Goal: Find specific page/section: Find specific page/section

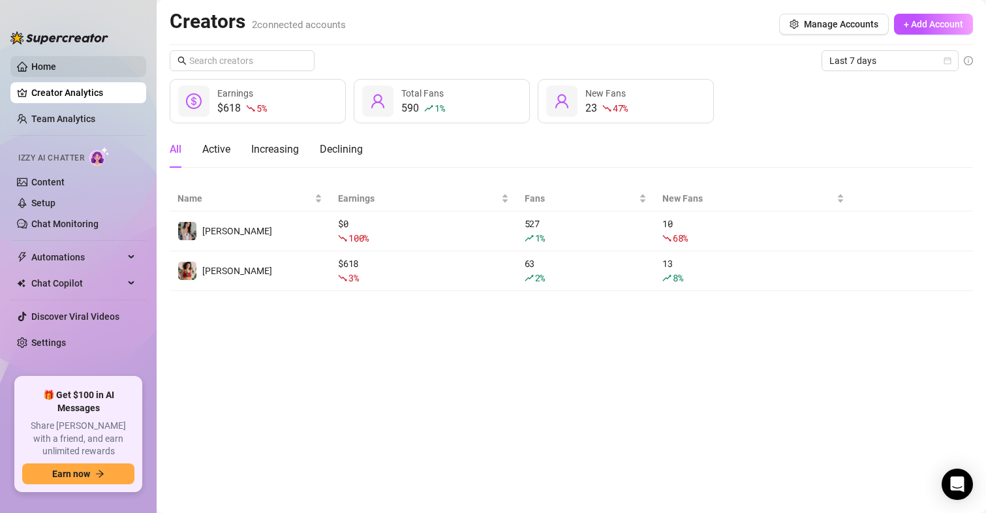
click at [56, 69] on link "Home" at bounding box center [43, 66] width 25 height 10
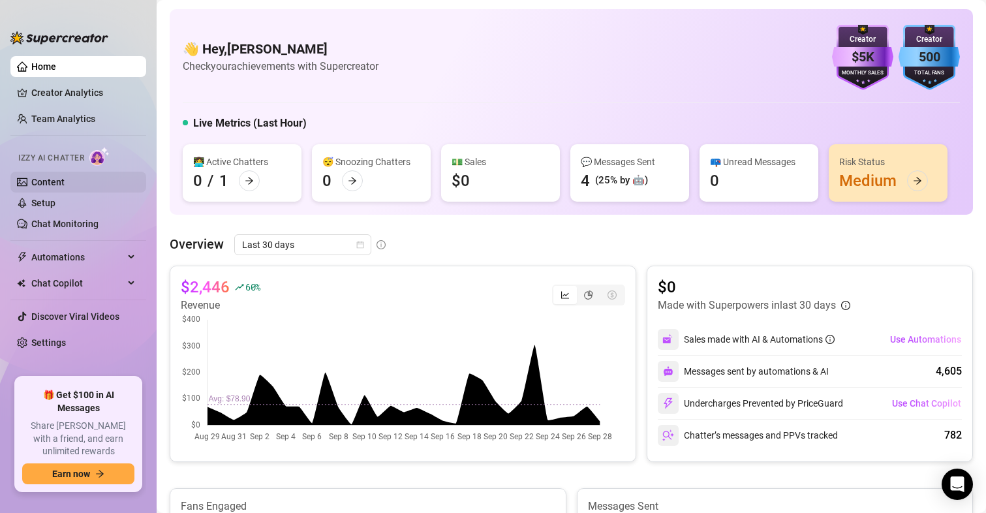
click at [65, 187] on link "Content" at bounding box center [47, 182] width 33 height 10
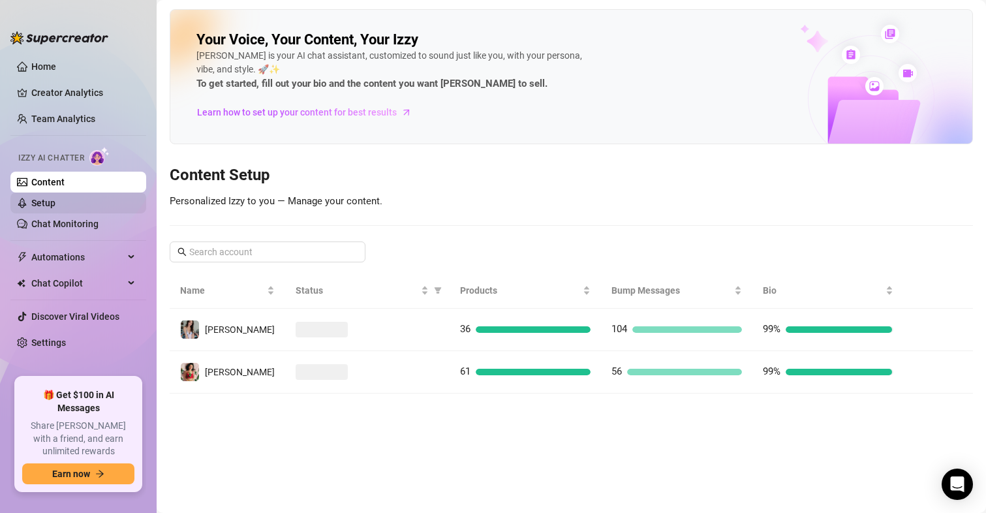
click at [55, 204] on link "Setup" at bounding box center [43, 203] width 24 height 10
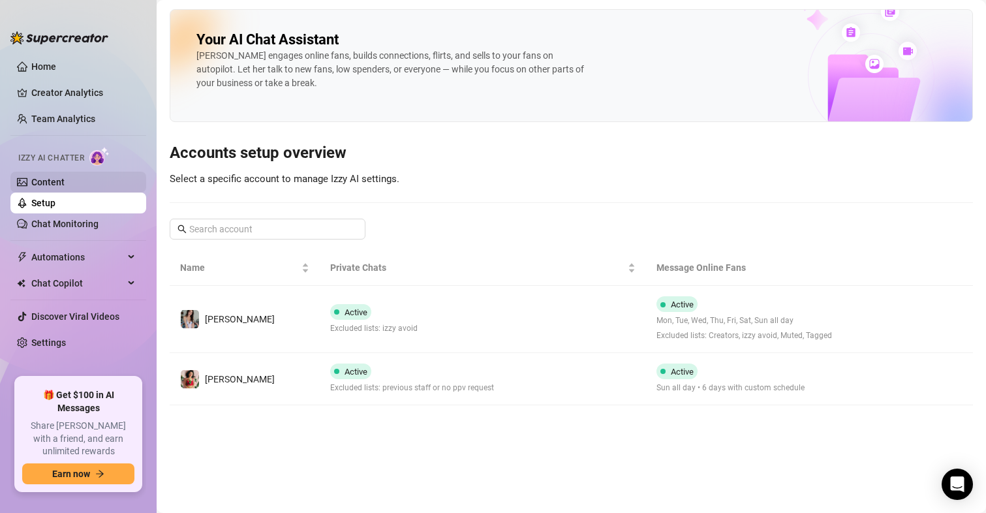
click at [57, 179] on link "Content" at bounding box center [47, 182] width 33 height 10
